Goal: Find contact information: Find contact information

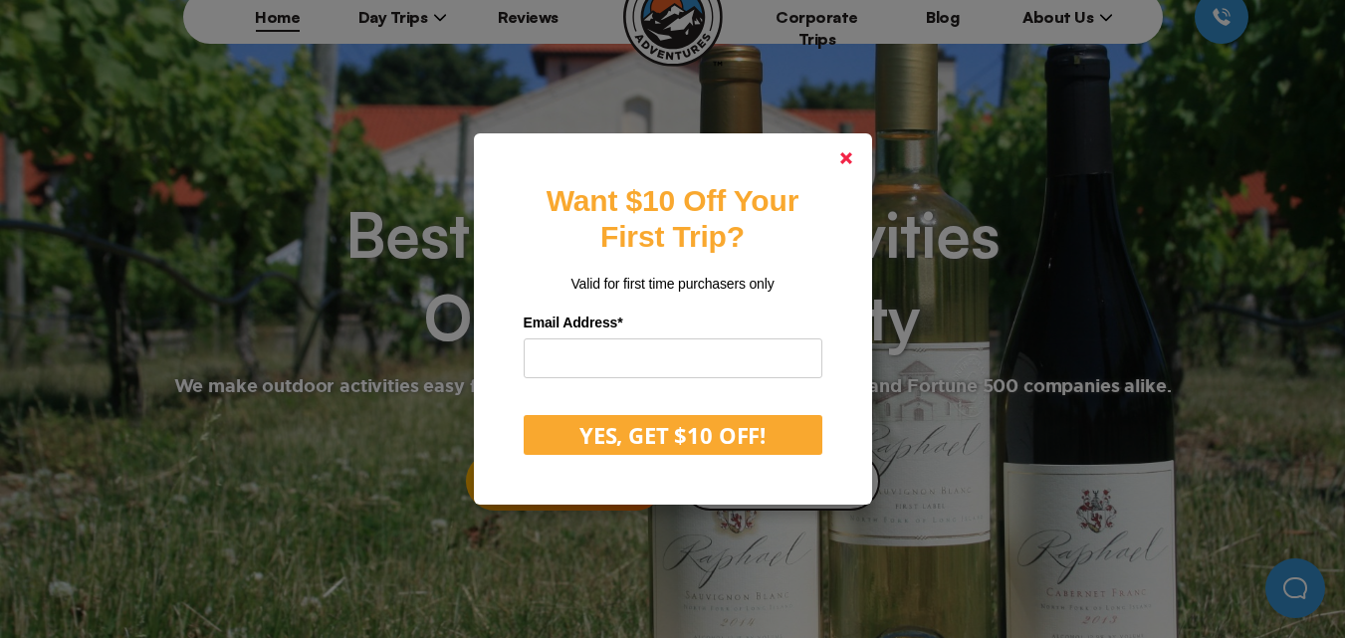
click at [852, 155] on polygon at bounding box center [847, 158] width 12 height 12
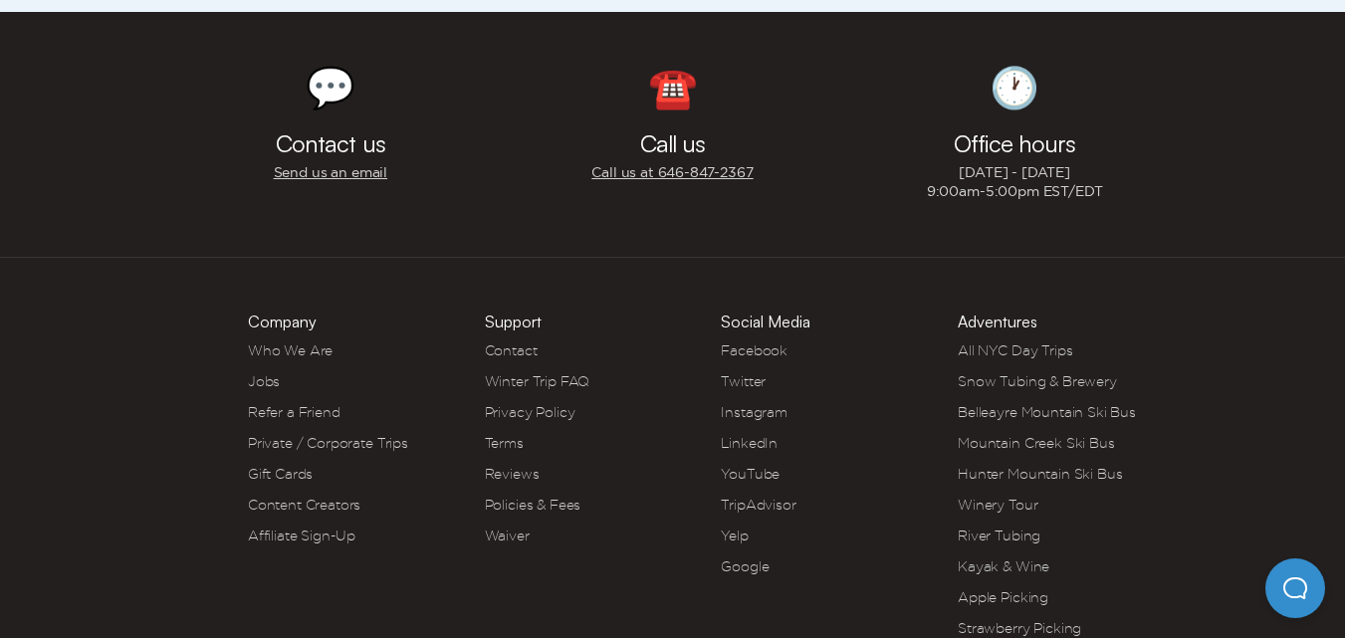
scroll to position [9063, 0]
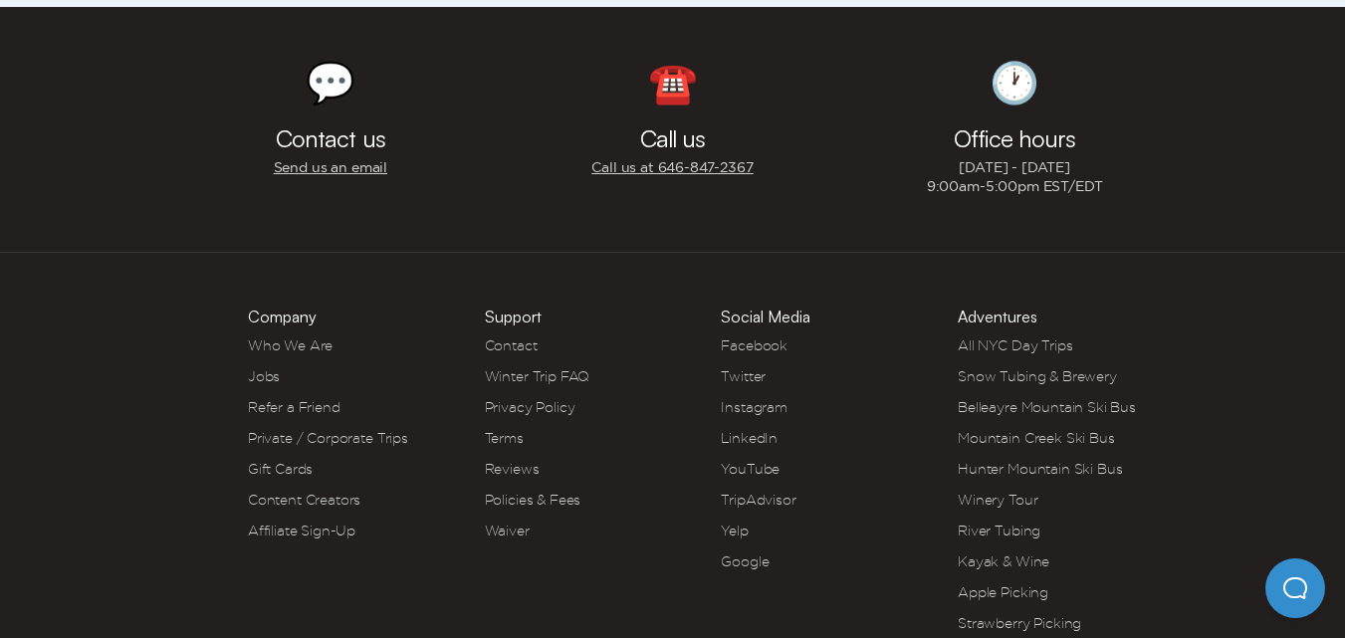
click at [525, 338] on link "Contact" at bounding box center [511, 346] width 53 height 16
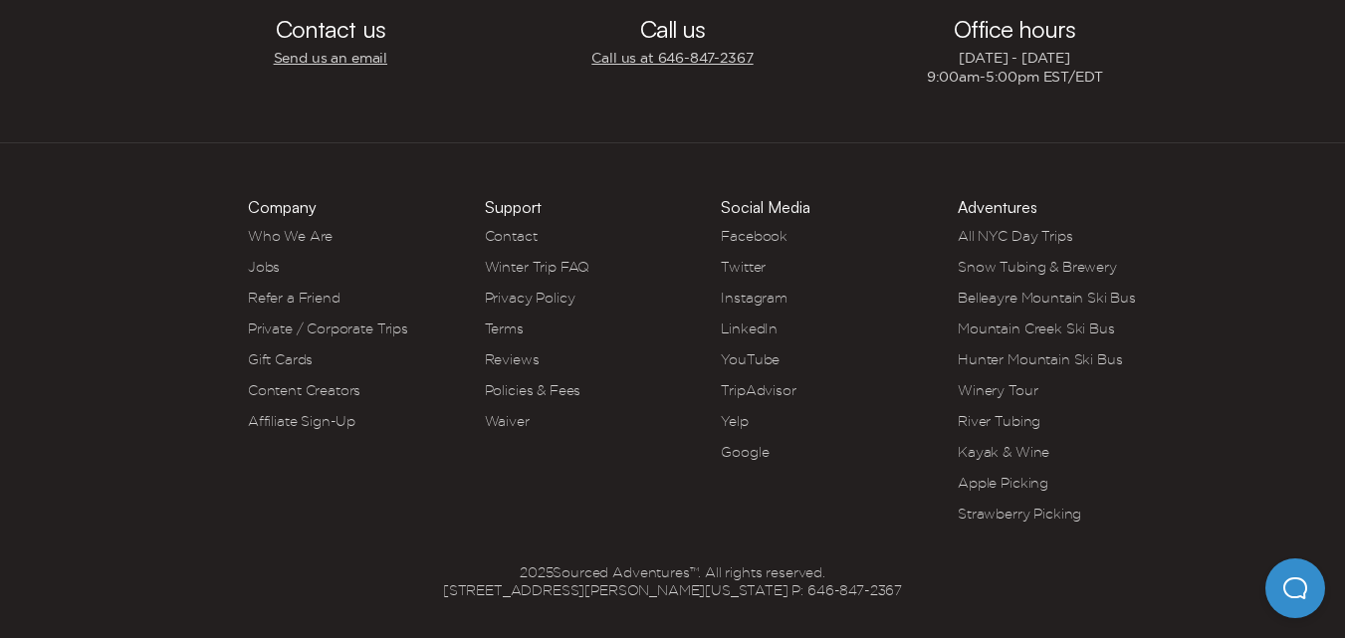
scroll to position [1162, 0]
click at [542, 292] on link "Privacy Policy" at bounding box center [530, 296] width 91 height 16
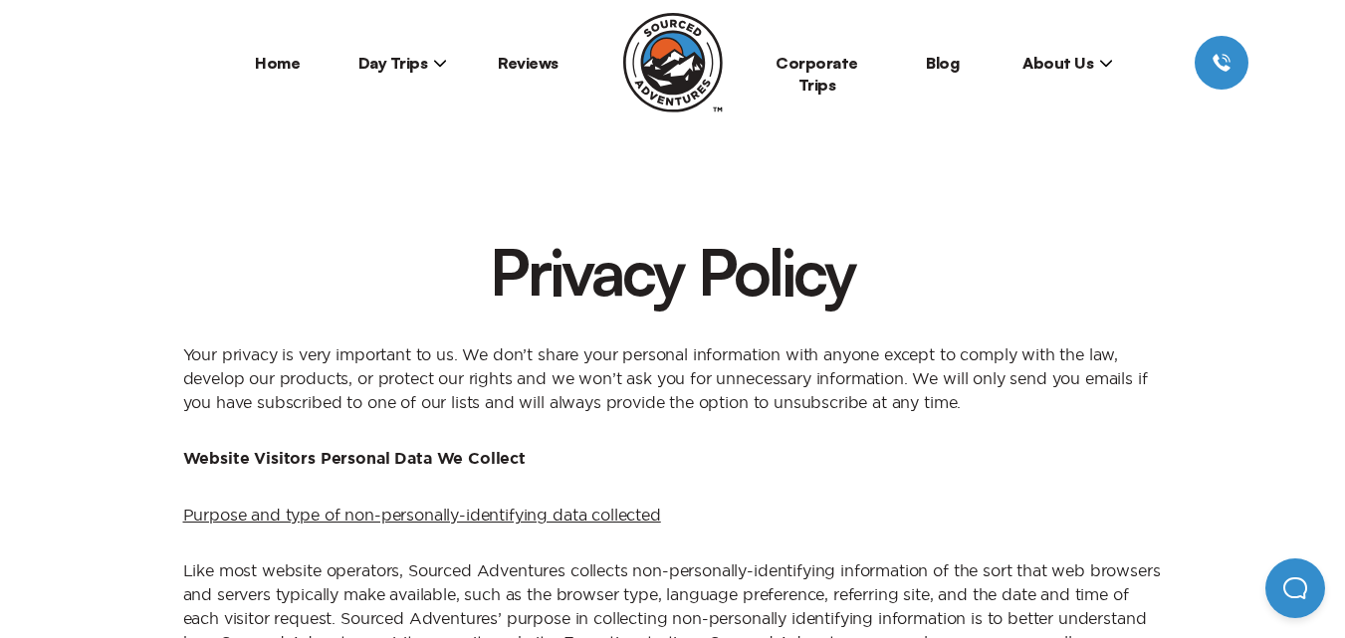
scroll to position [5221, 0]
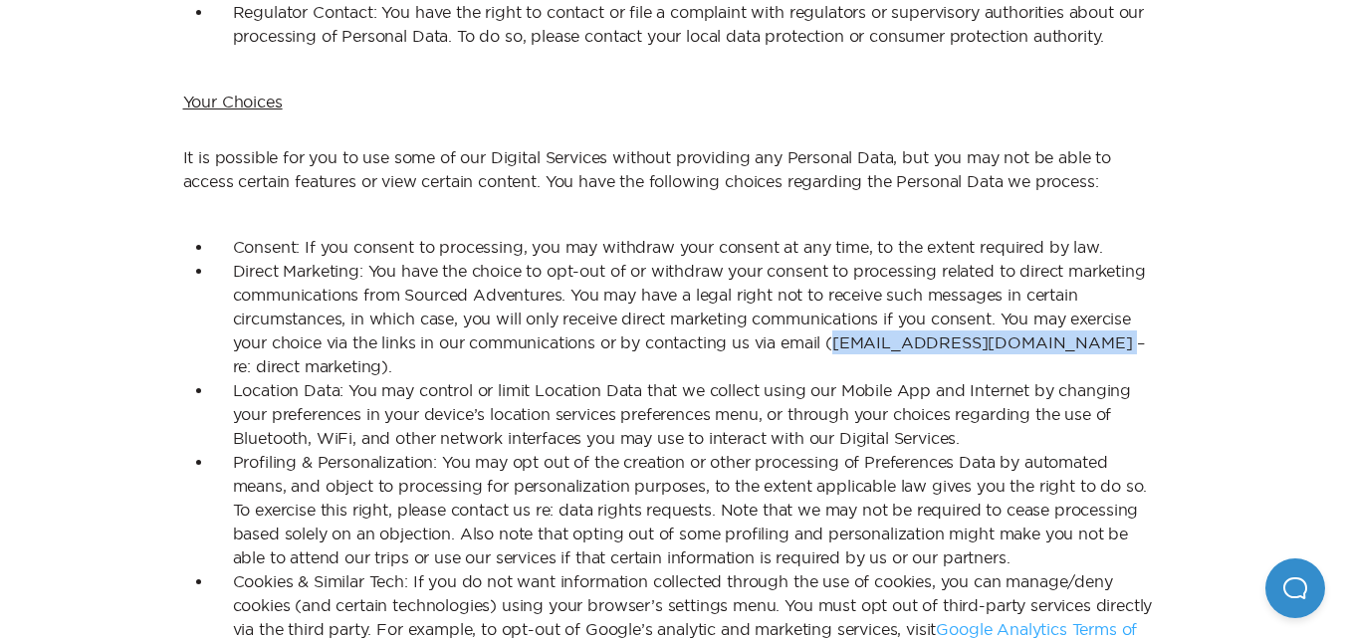
drag, startPoint x: 1094, startPoint y: 315, endPoint x: 841, endPoint y: 316, distance: 254.0
click at [841, 316] on li "Direct Marketing: You have the choice to opt-out of or withdraw your consent to…" at bounding box center [688, 319] width 950 height 120
copy li "[EMAIL_ADDRESS][DOMAIN_NAME]"
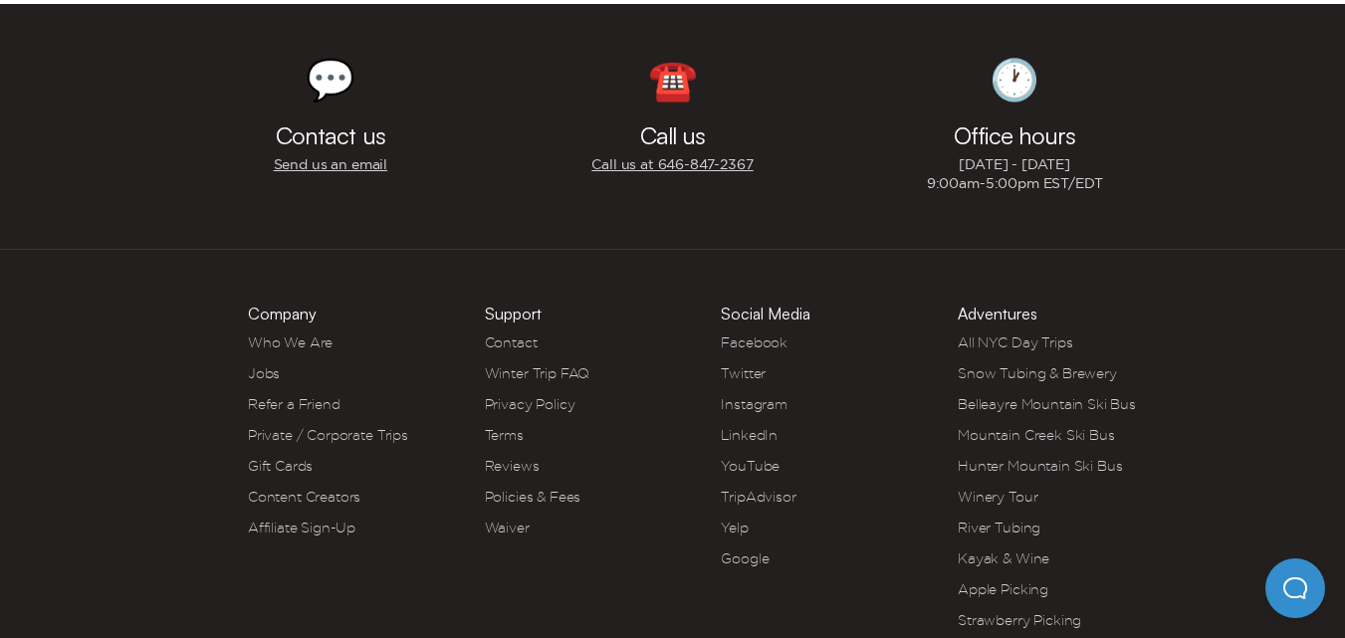
scroll to position [6516, 0]
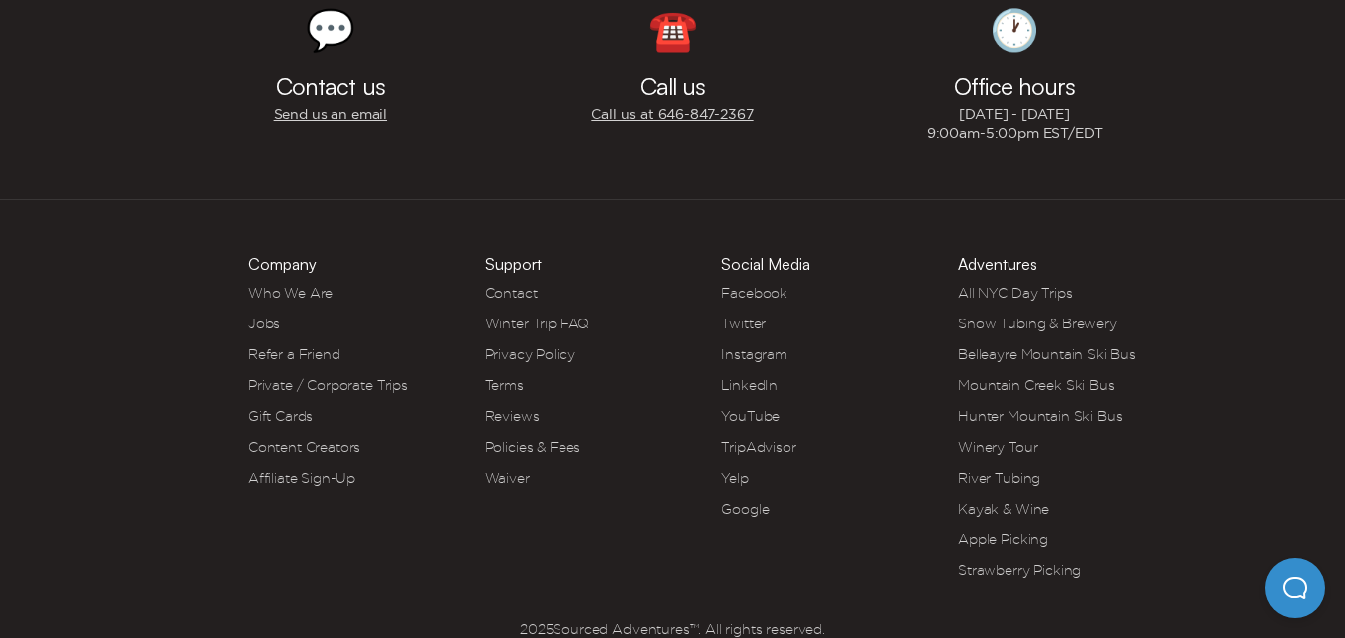
click at [761, 377] on link "LinkedIn" at bounding box center [749, 385] width 57 height 16
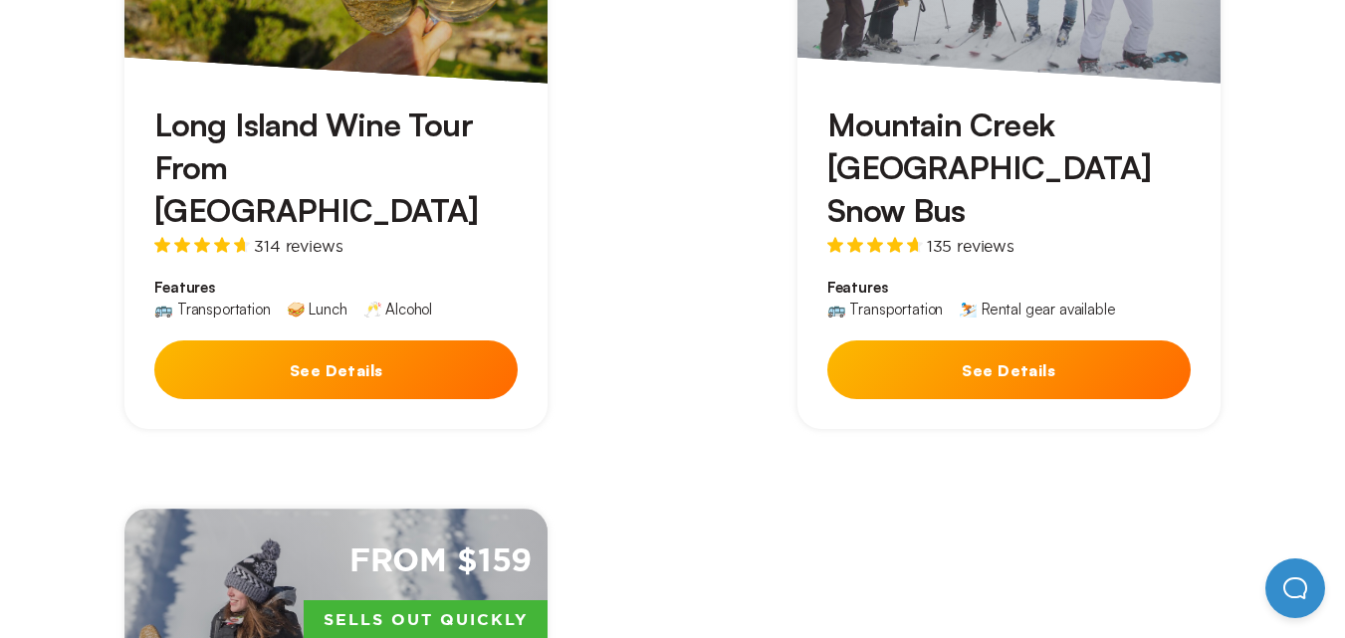
scroll to position [9063, 0]
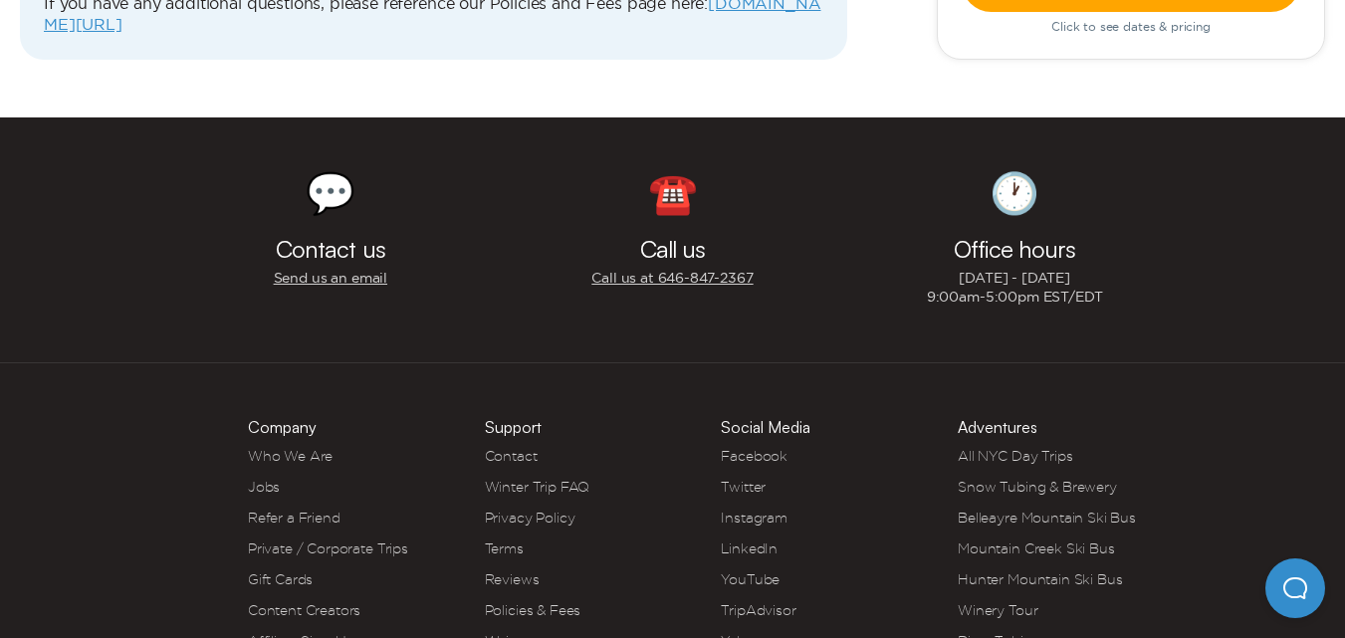
scroll to position [6274, 0]
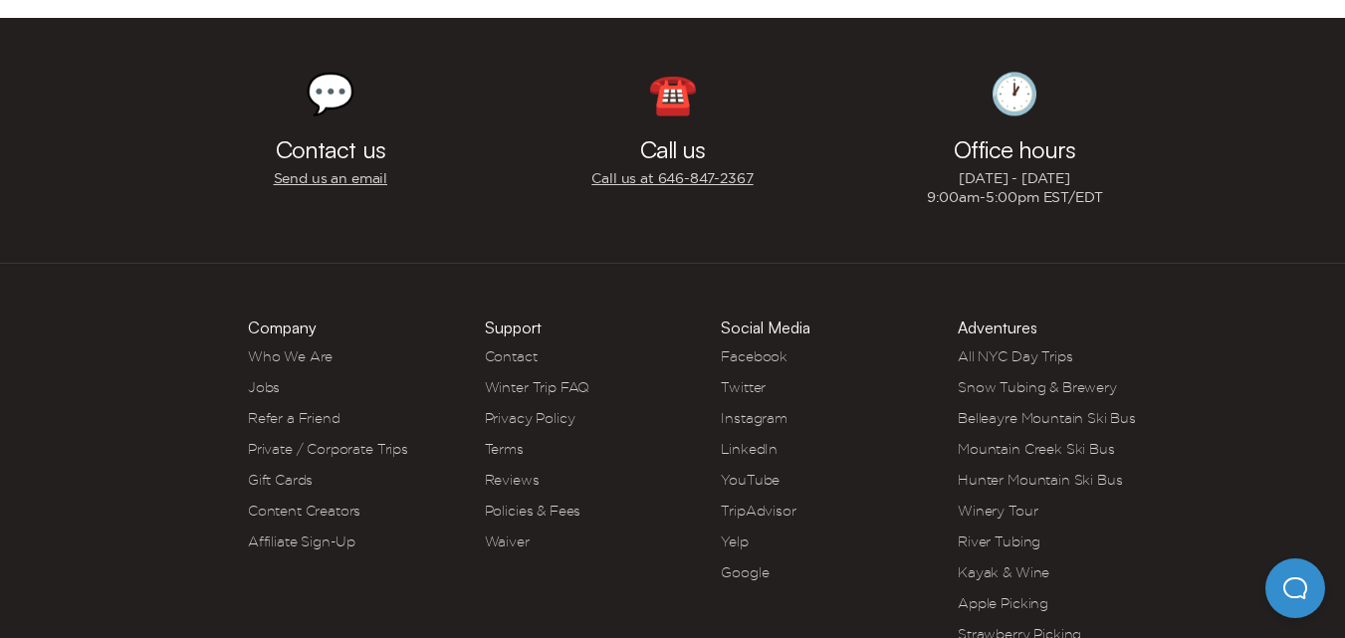
click at [510, 441] on link "Terms" at bounding box center [504, 449] width 39 height 16
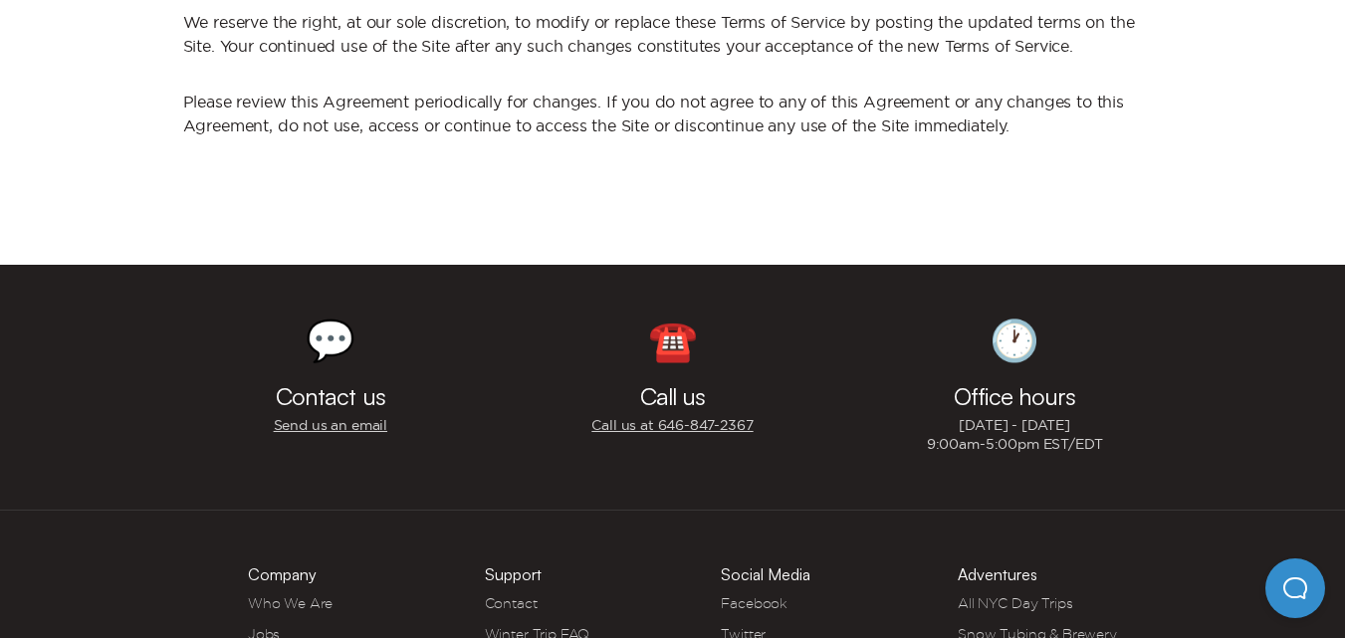
scroll to position [3059, 0]
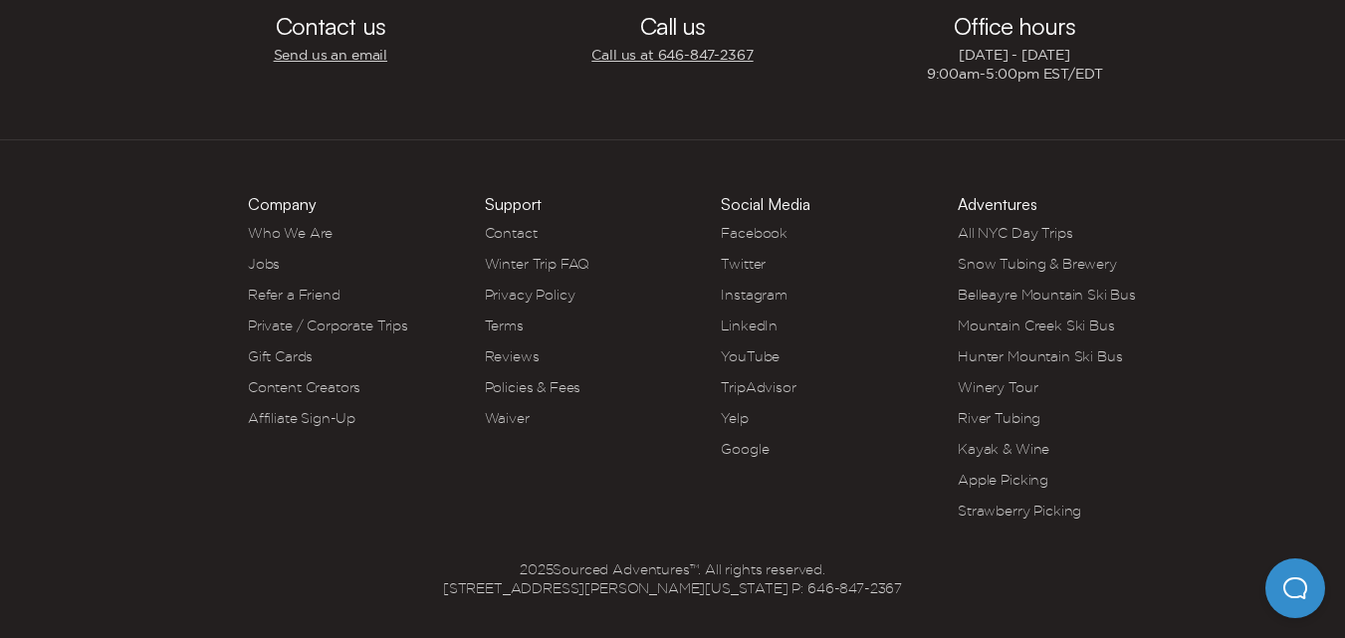
click at [499, 415] on link "Waiver" at bounding box center [507, 418] width 45 height 16
click at [509, 380] on link "Policies & Fees" at bounding box center [533, 387] width 97 height 16
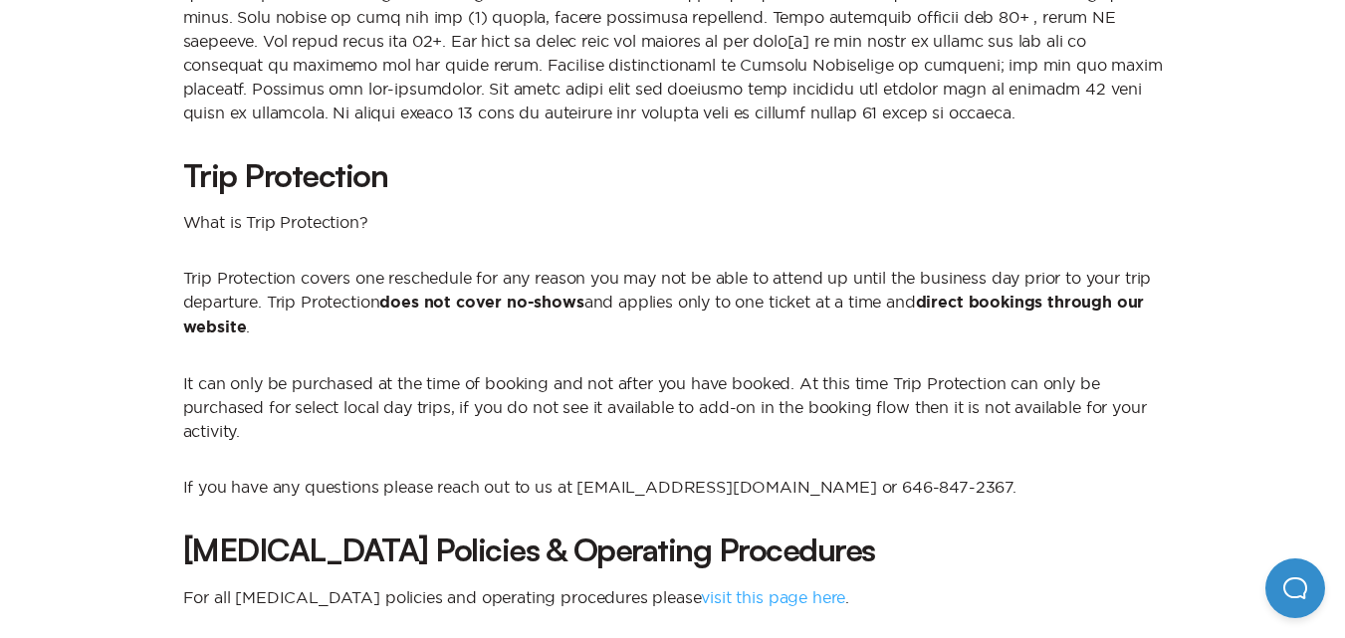
scroll to position [1394, 0]
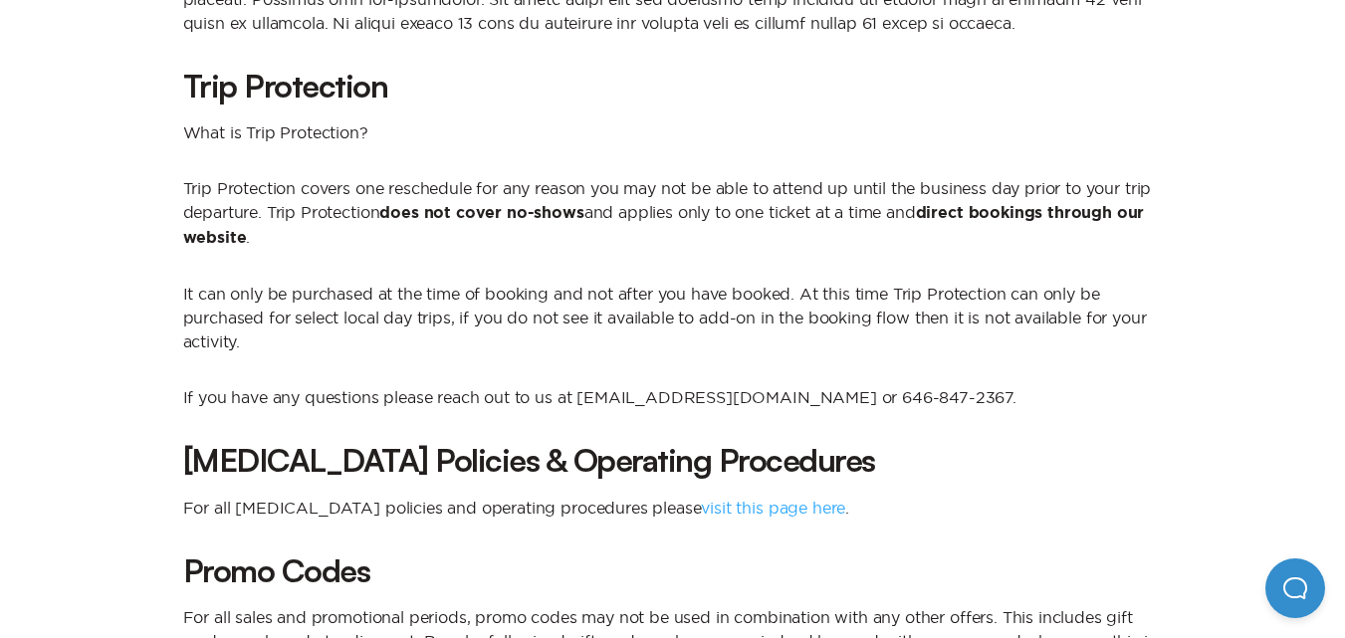
drag, startPoint x: 838, startPoint y: 398, endPoint x: 599, endPoint y: 398, distance: 239.0
click at [579, 401] on p "If you have any questions please reach out to us at support@sourcedadventures.c…" at bounding box center [673, 397] width 980 height 24
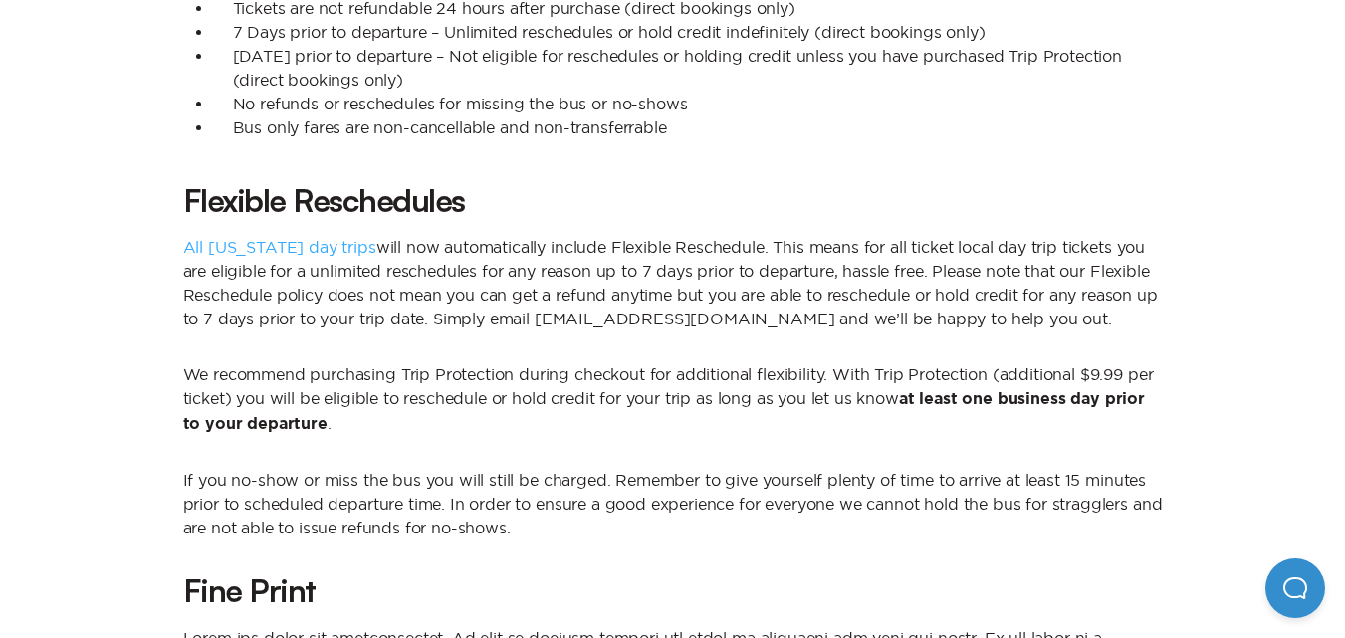
scroll to position [1473, 0]
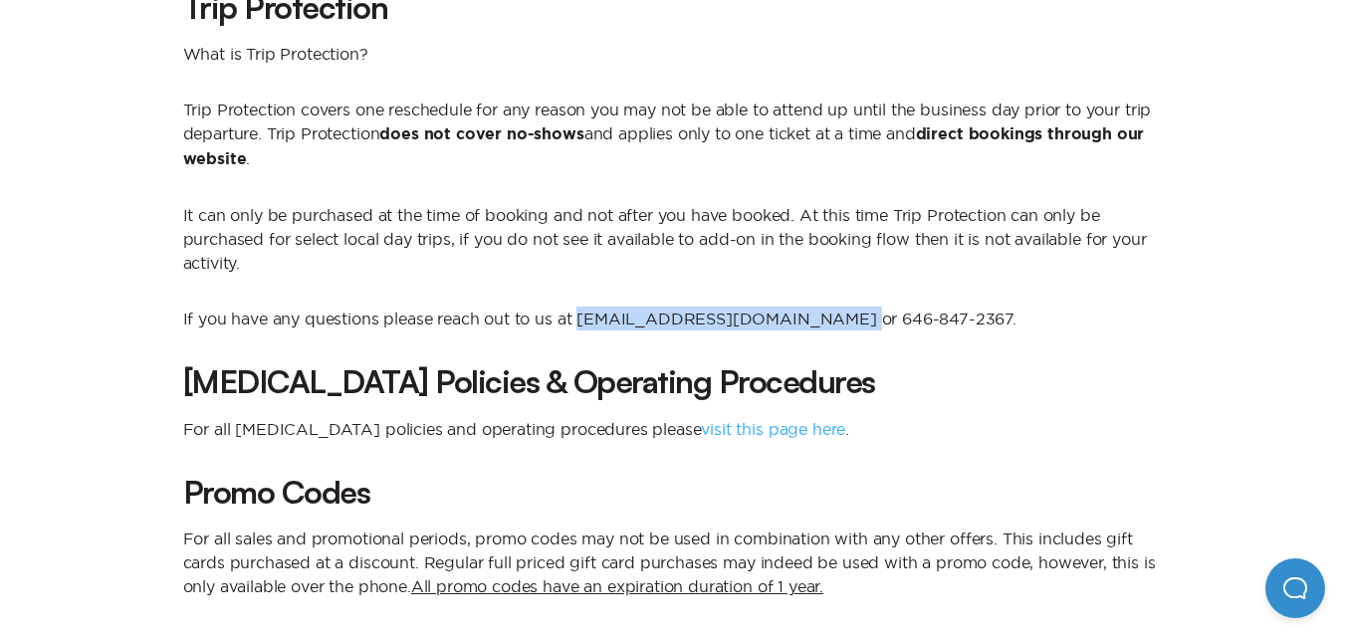
drag, startPoint x: 837, startPoint y: 319, endPoint x: 582, endPoint y: 307, distance: 255.2
click at [582, 307] on p "If you have any questions please reach out to us at support@sourcedadventures.c…" at bounding box center [673, 319] width 980 height 24
copy p "[EMAIL_ADDRESS][DOMAIN_NAME]"
